Goal: Navigation & Orientation: Find specific page/section

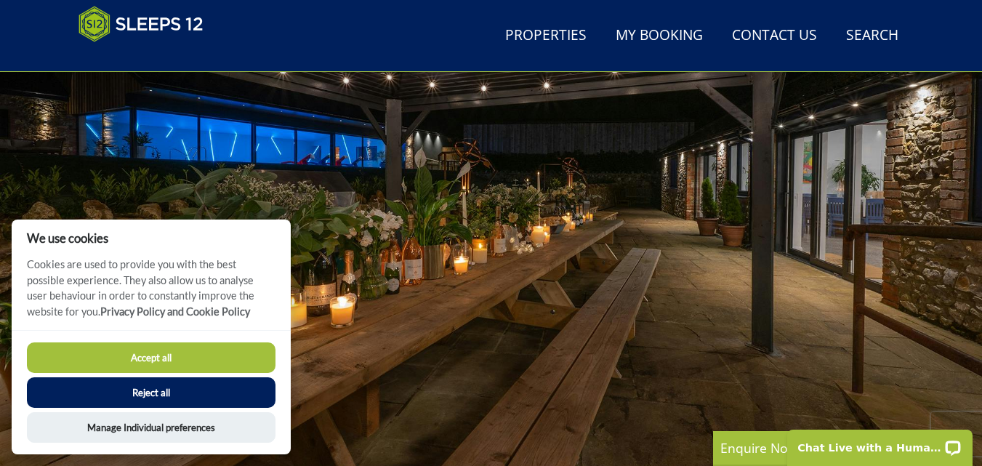
click at [226, 352] on button "Accept all" at bounding box center [151, 357] width 249 height 31
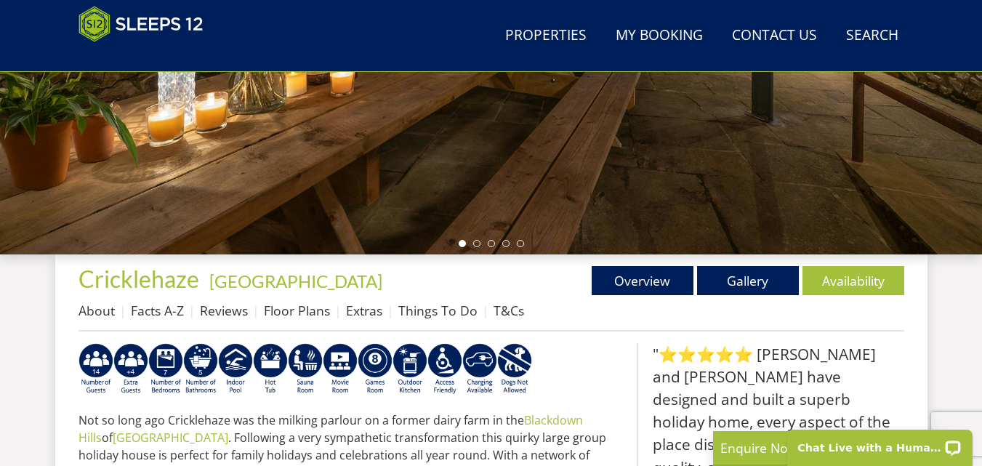
scroll to position [300, 0]
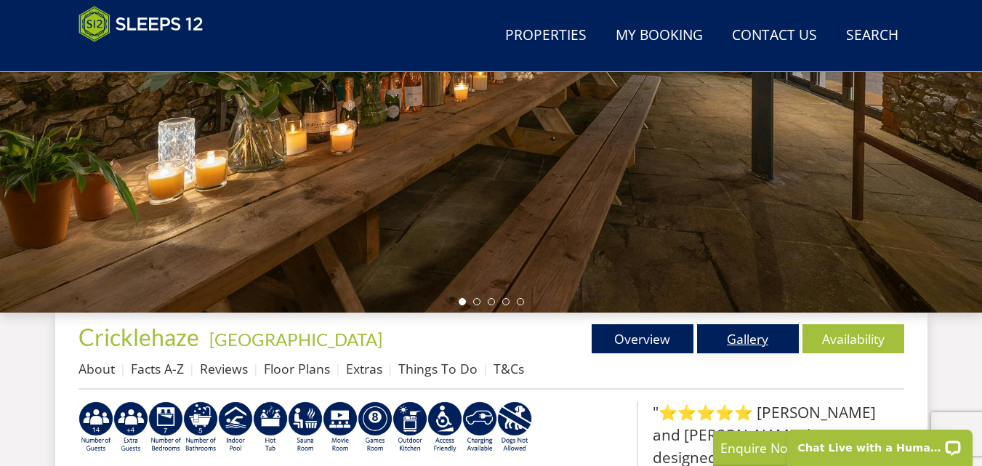
click at [754, 339] on link "Gallery" at bounding box center [748, 338] width 102 height 29
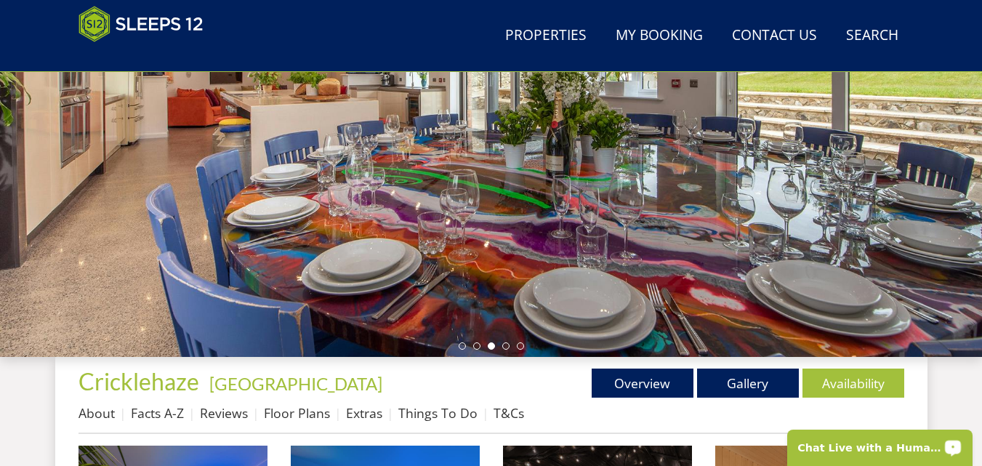
scroll to position [233, 0]
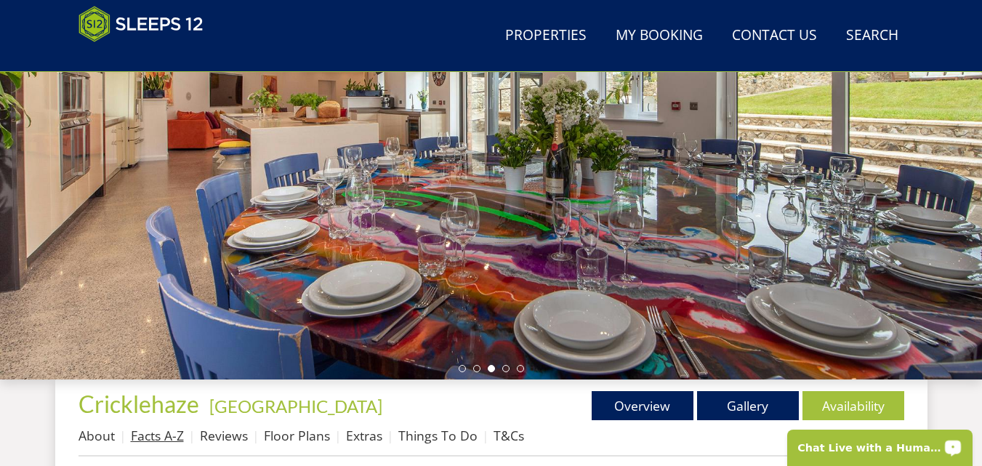
click at [161, 442] on link "Facts A-Z" at bounding box center [157, 435] width 53 height 17
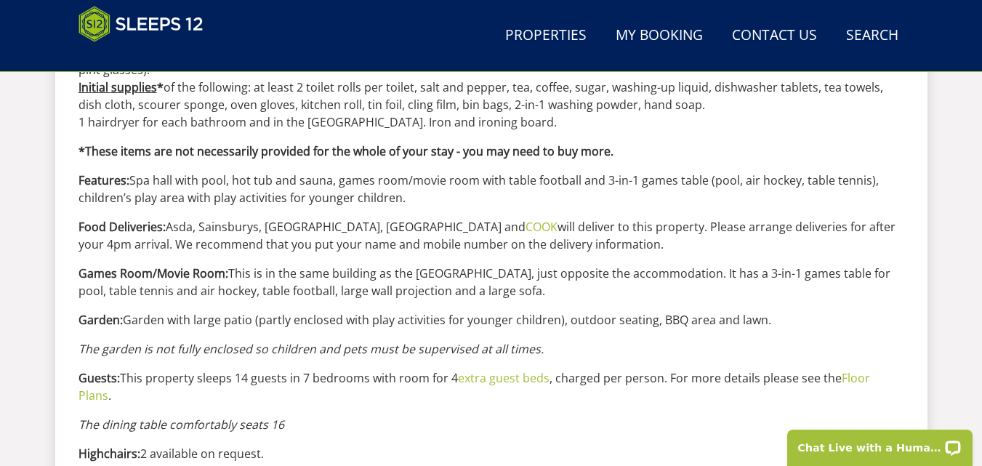
scroll to position [1154, 0]
